Goal: Task Accomplishment & Management: Use online tool/utility

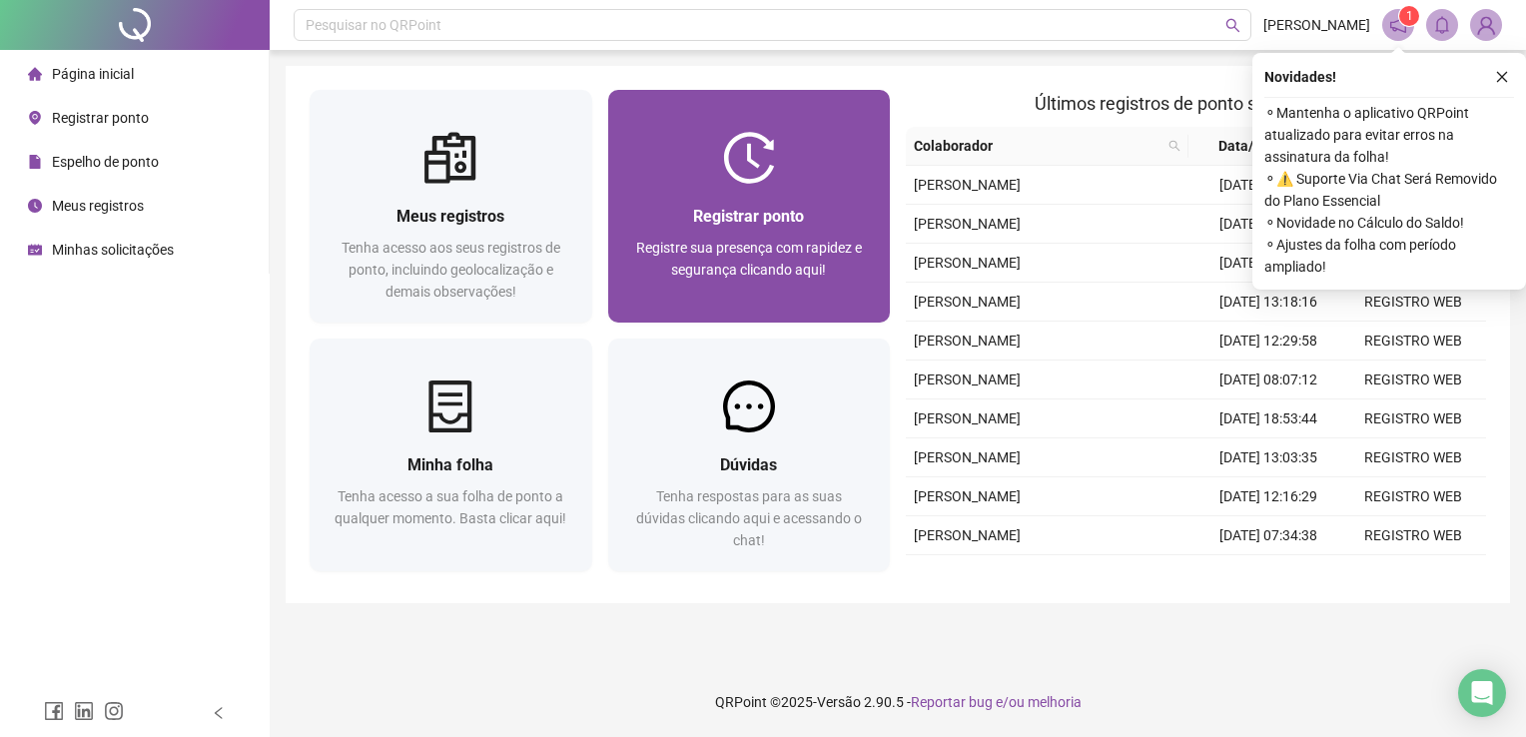
click at [780, 240] on span "Registre sua presença com rapidez e segurança clicando aqui!" at bounding box center [749, 259] width 226 height 38
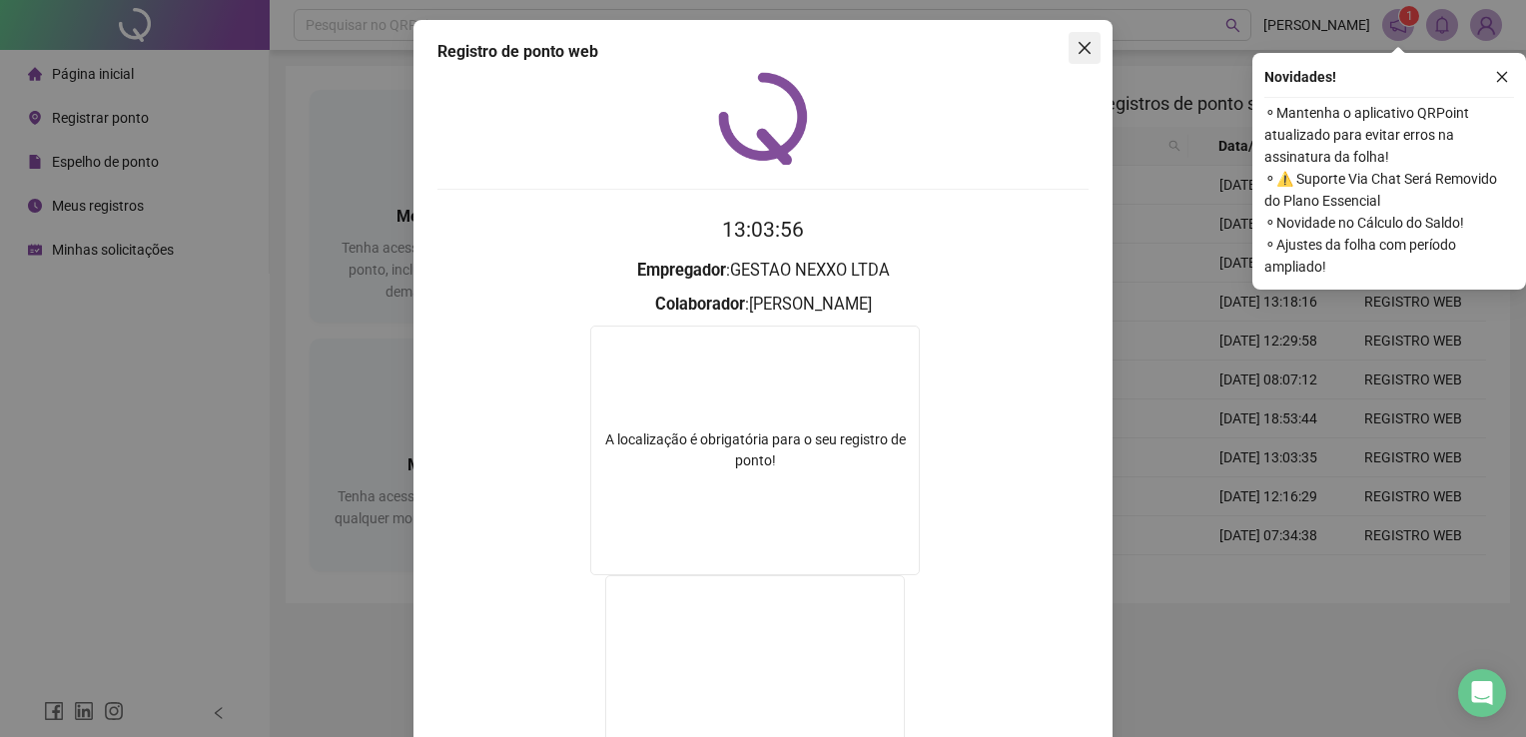
click at [1077, 50] on icon "close" at bounding box center [1085, 48] width 16 height 16
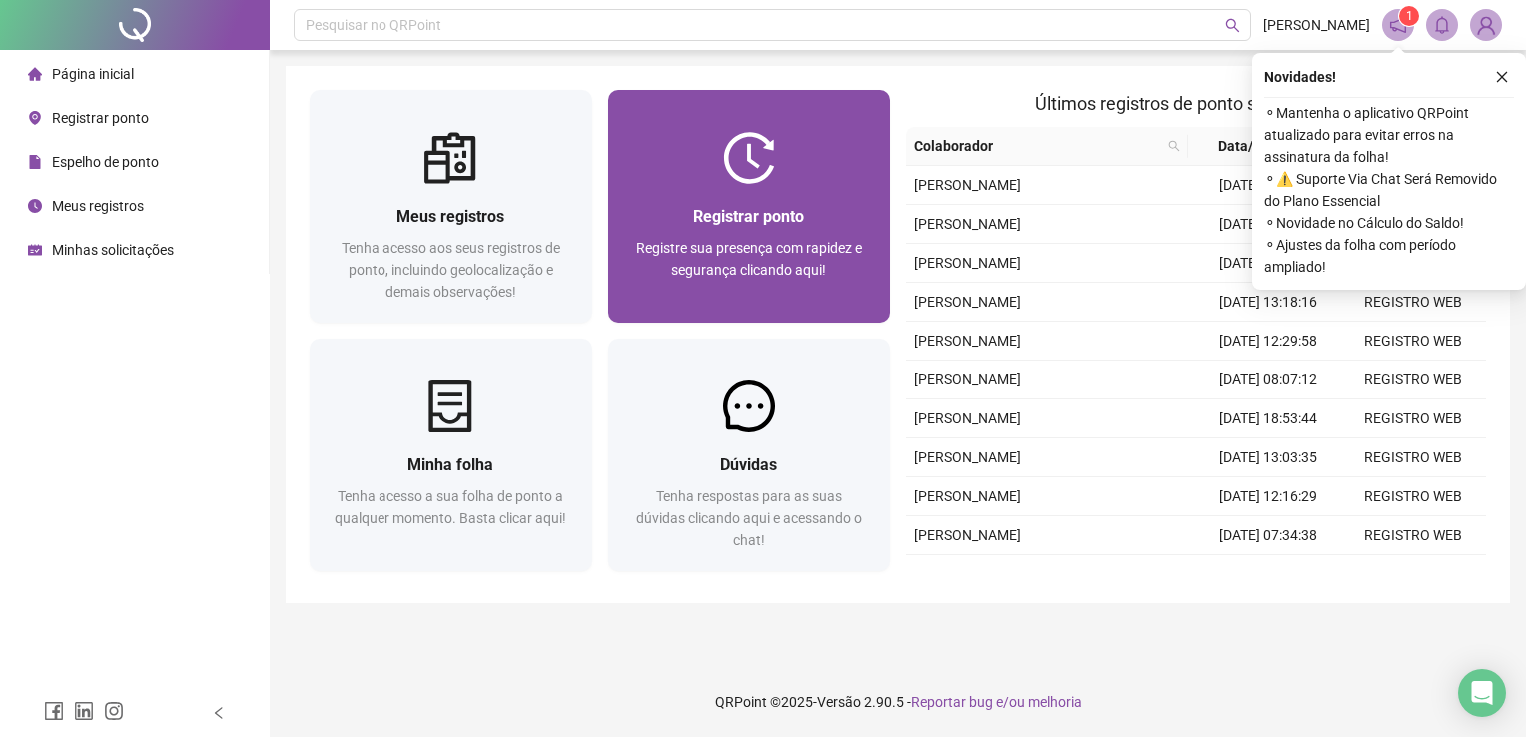
click at [798, 188] on div "Registrar ponto Registre sua presença com rapidez e segurança clicando aqui!" at bounding box center [749, 253] width 283 height 139
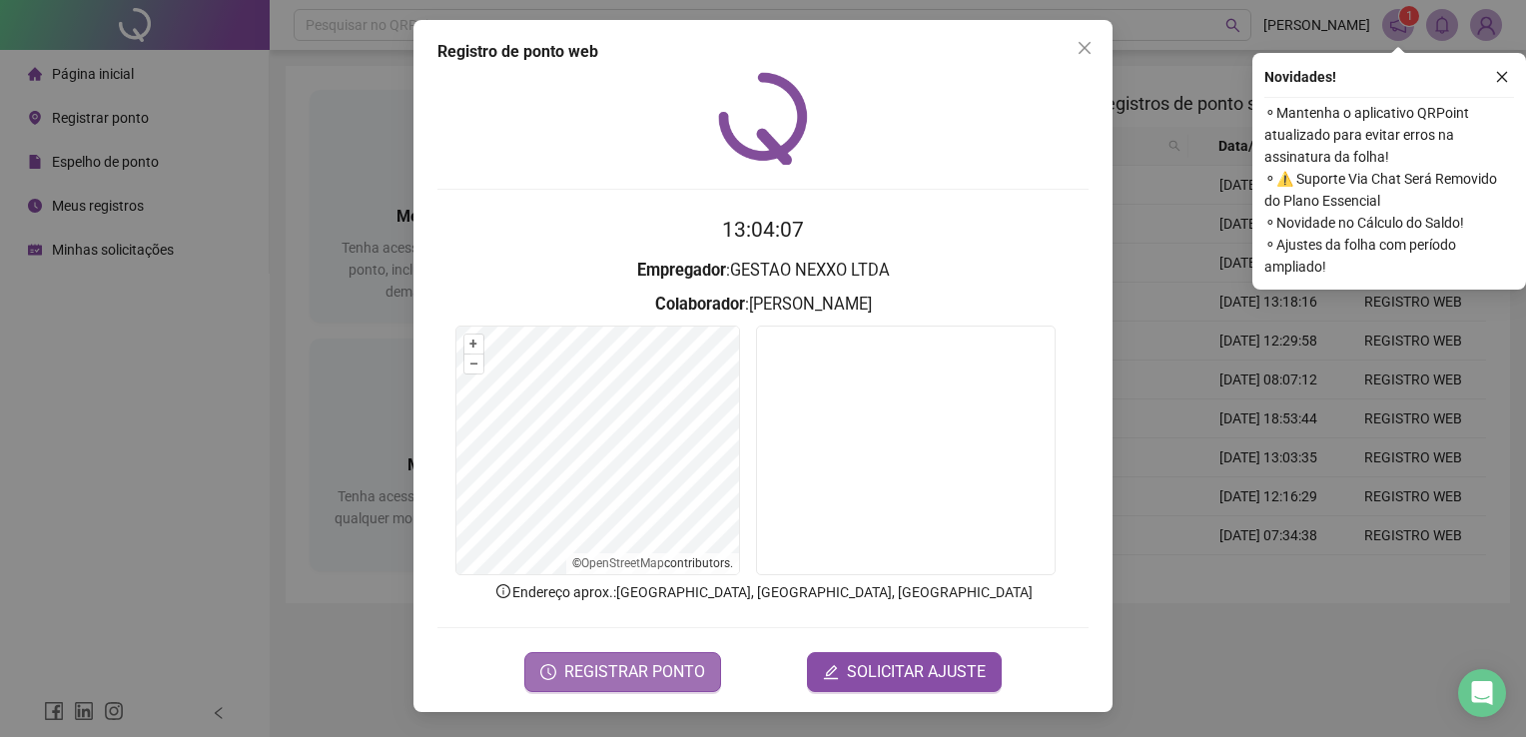
click at [659, 675] on span "REGISTRAR PONTO" at bounding box center [634, 672] width 141 height 24
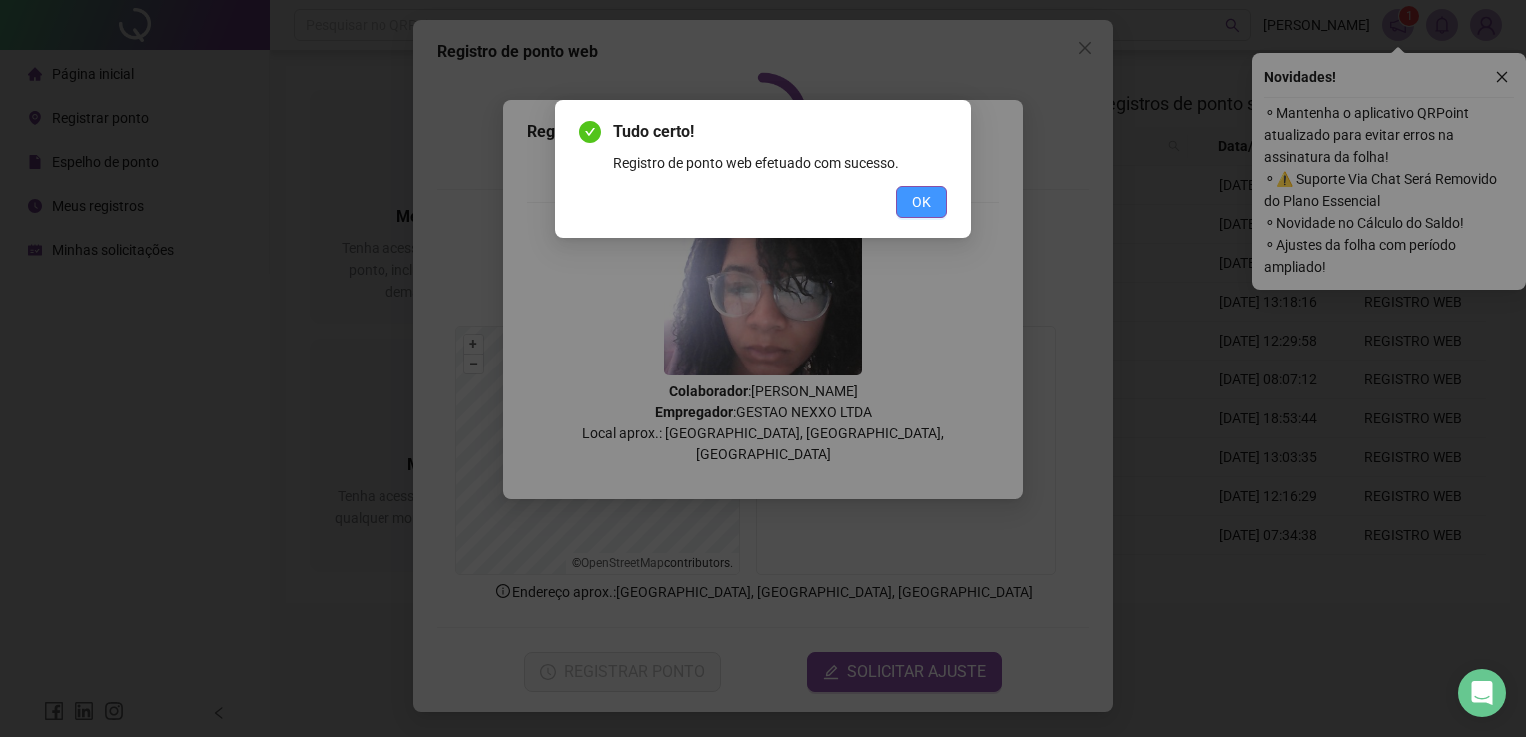
click at [929, 193] on span "OK" at bounding box center [921, 202] width 19 height 22
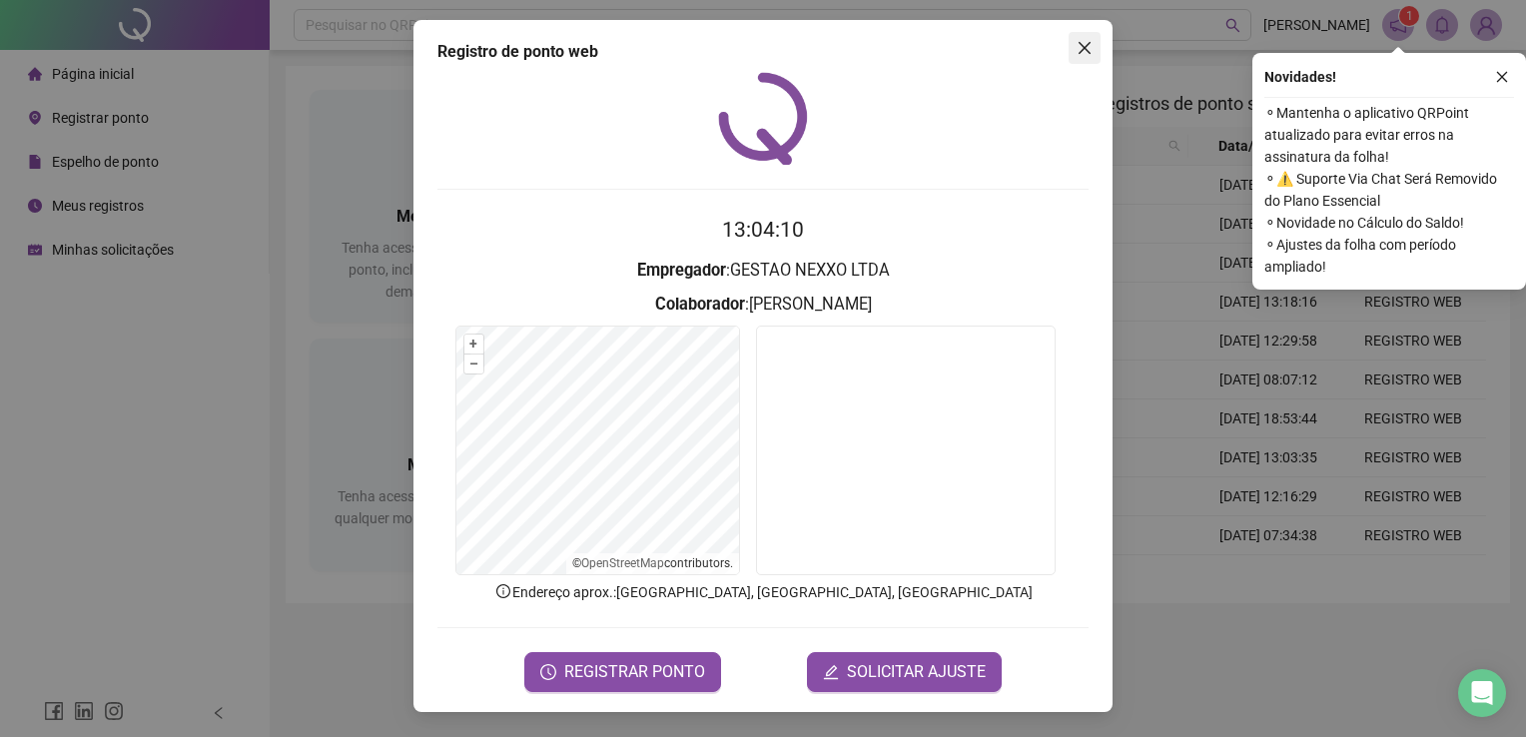
click at [1088, 52] on icon "close" at bounding box center [1085, 48] width 12 height 12
